Goal: Task Accomplishment & Management: Use online tool/utility

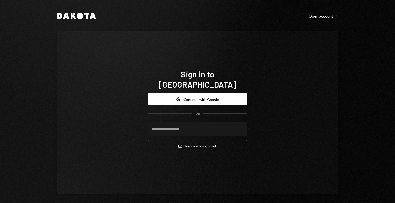
click at [192, 127] on input "email" at bounding box center [198, 129] width 100 height 14
type input "**********"
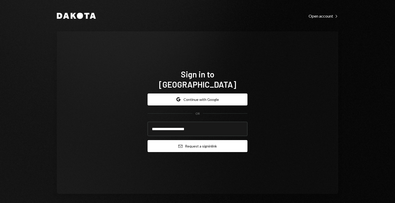
click at [186, 141] on button "Email Request a sign in link" at bounding box center [198, 146] width 100 height 12
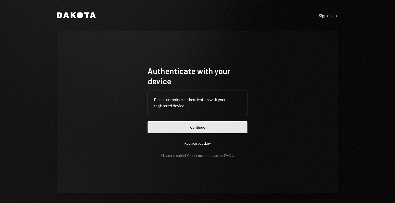
click at [160, 132] on button "Continue" at bounding box center [198, 127] width 100 height 12
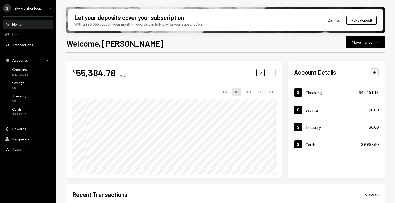
click at [40, 6] on div "Sky Frontier Fou..." at bounding box center [28, 8] width 28 height 4
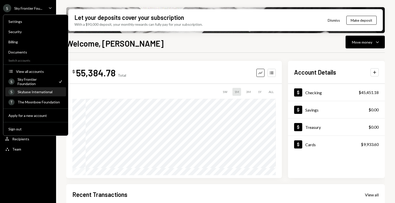
click at [34, 93] on div "Skybase International" at bounding box center [40, 92] width 45 height 4
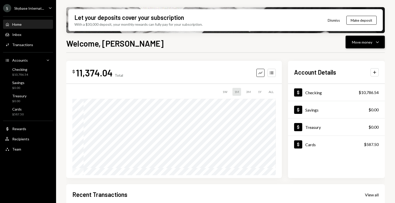
click at [356, 43] on div "Move money" at bounding box center [362, 42] width 20 height 5
click at [349, 56] on div "Send" at bounding box center [361, 57] width 37 height 5
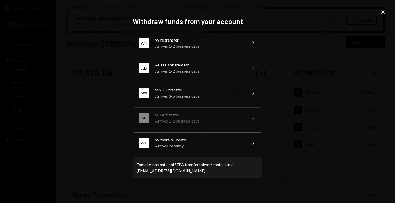
click at [273, 114] on div "Withdraw funds from your account WT Wire transfer Arrives 1-2 business days Che…" at bounding box center [197, 101] width 395 height 203
click at [159, 92] on div "SWIFT transfer" at bounding box center [199, 90] width 89 height 6
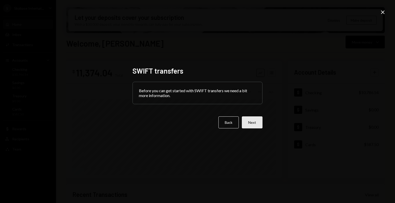
click at [258, 127] on button "Next" at bounding box center [252, 122] width 21 height 12
